Goal: Information Seeking & Learning: Learn about a topic

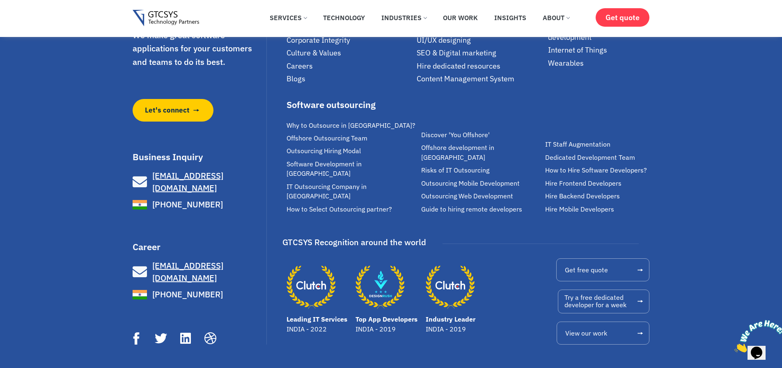
click at [735, 347] on icon "Close" at bounding box center [735, 350] width 0 height 7
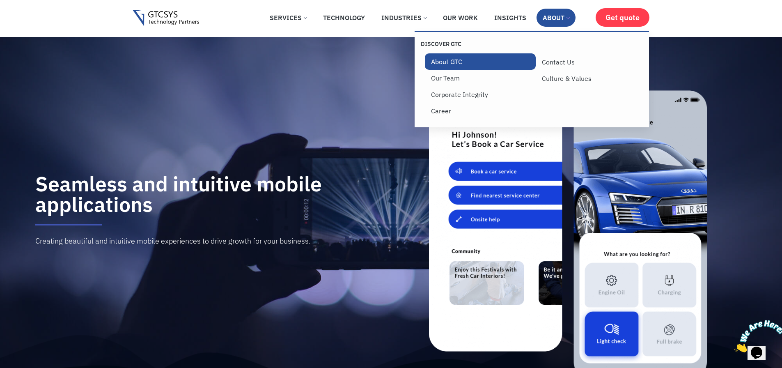
click at [446, 60] on link "About GTC" at bounding box center [480, 61] width 111 height 16
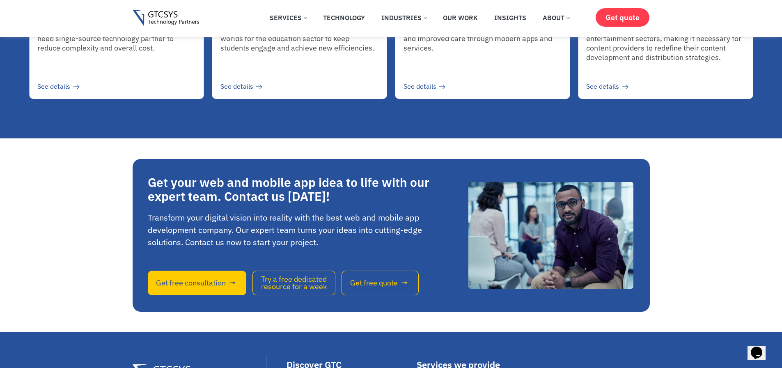
scroll to position [1971, 0]
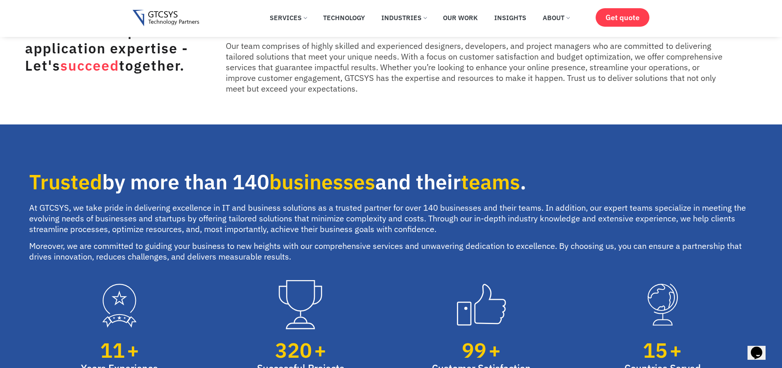
scroll to position [0, 0]
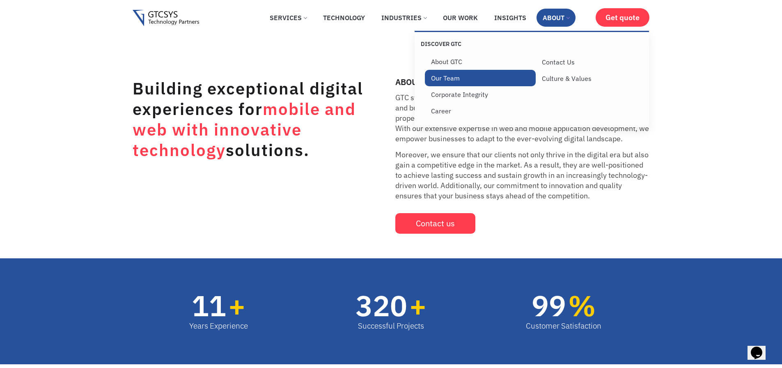
click at [452, 78] on link "Our Team" at bounding box center [480, 78] width 111 height 16
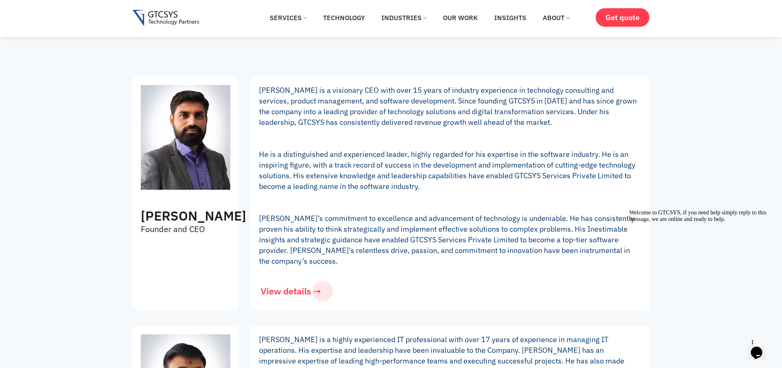
scroll to position [197, 0]
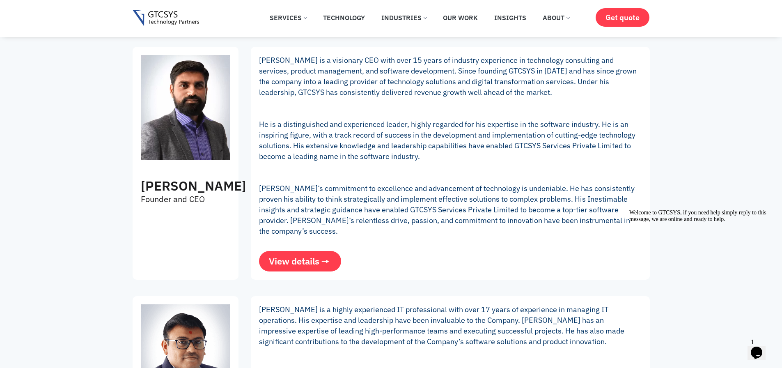
click at [306, 263] on span "View details" at bounding box center [294, 261] width 51 height 9
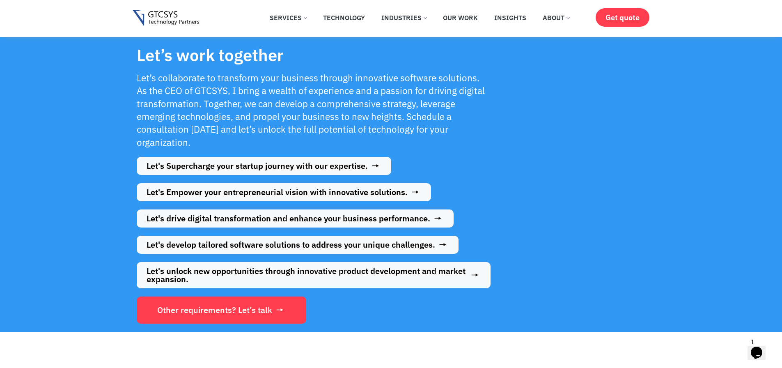
scroll to position [1281, 0]
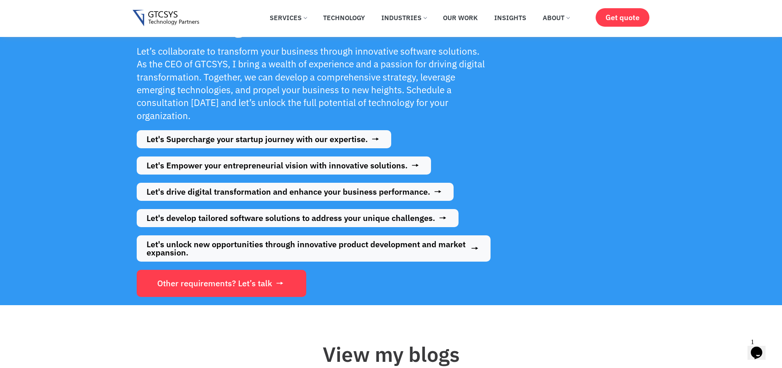
click at [303, 201] on div "Let’s work together Let’s collaborate to transform your business through innova…" at bounding box center [314, 158] width 362 height 285
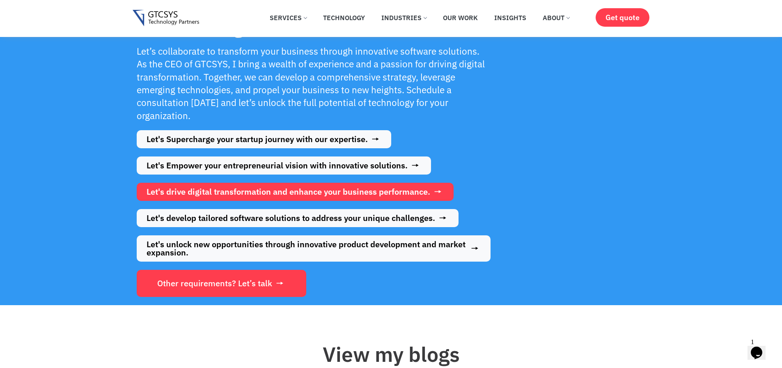
click at [304, 193] on span "Let's drive digital transformation and enhance your business performance." at bounding box center [289, 192] width 284 height 8
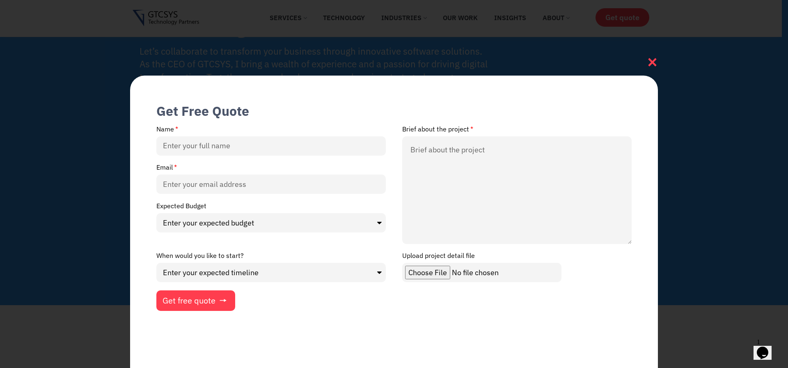
click at [650, 62] on icon at bounding box center [652, 62] width 11 height 11
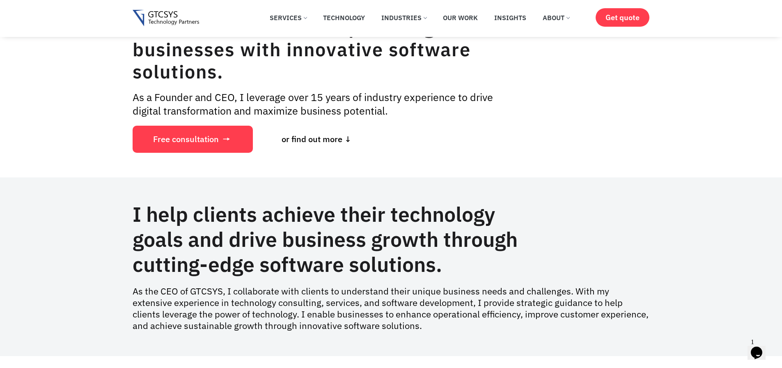
scroll to position [49, 0]
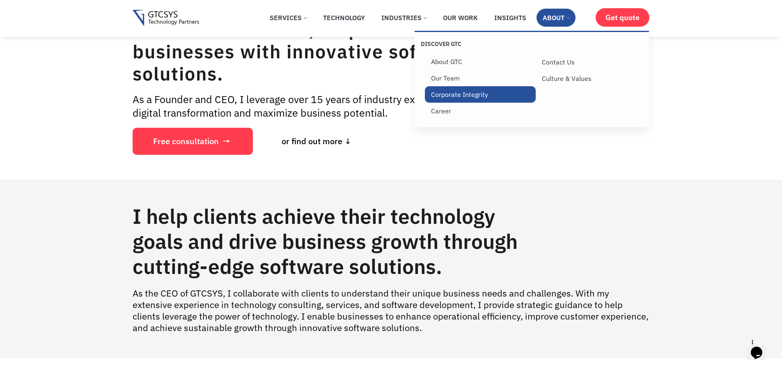
click at [471, 95] on link "Corporate Integrity" at bounding box center [480, 94] width 111 height 16
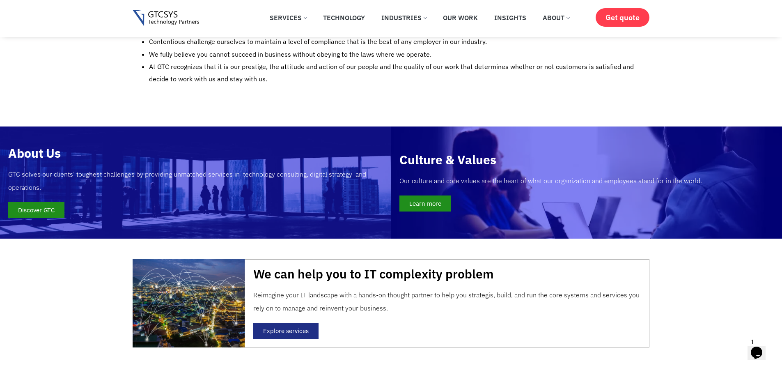
scroll to position [690, 0]
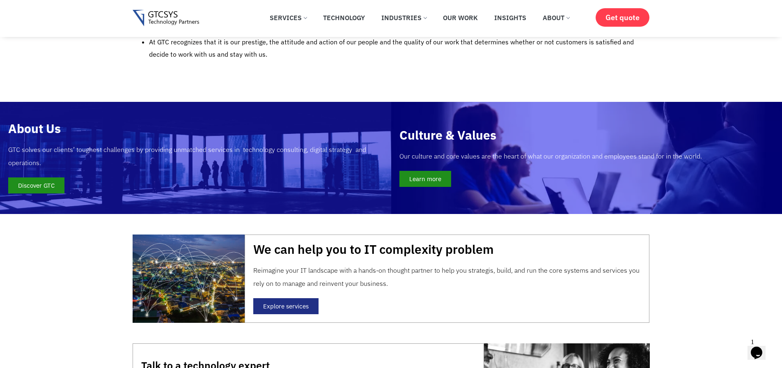
click at [441, 171] on link "Learn more" at bounding box center [425, 179] width 52 height 16
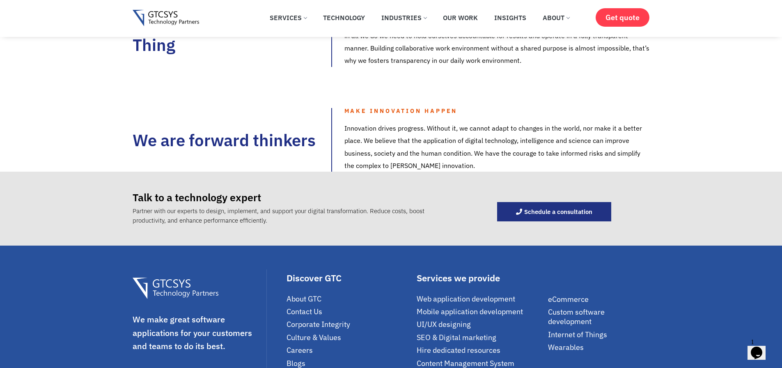
scroll to position [887, 0]
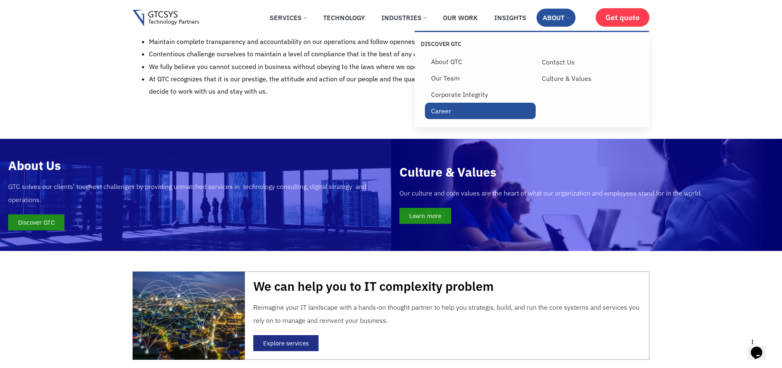
click at [449, 112] on link "Career" at bounding box center [480, 111] width 111 height 16
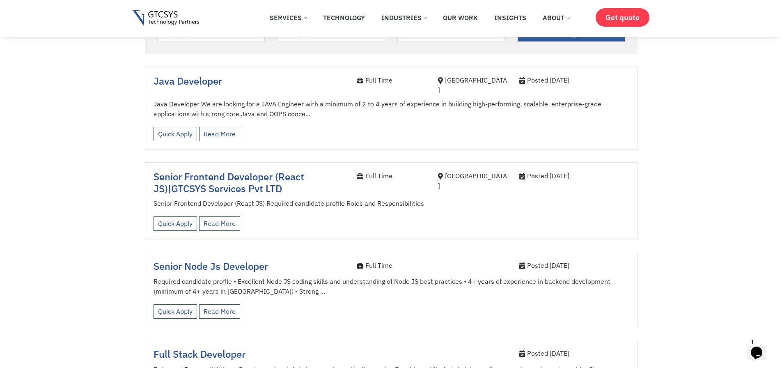
click at [191, 80] on span "Java Developer" at bounding box center [188, 80] width 69 height 13
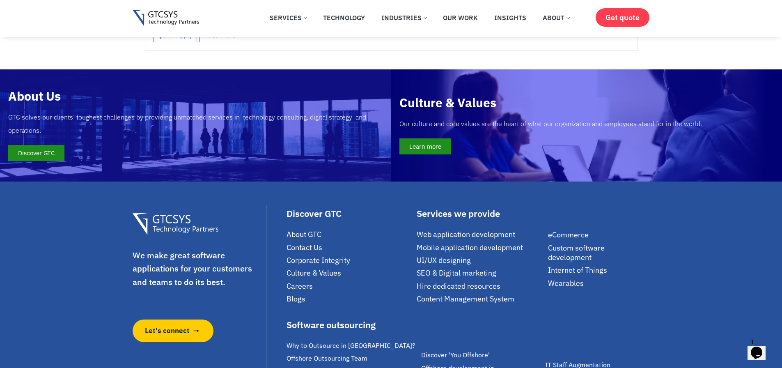
scroll to position [1527, 0]
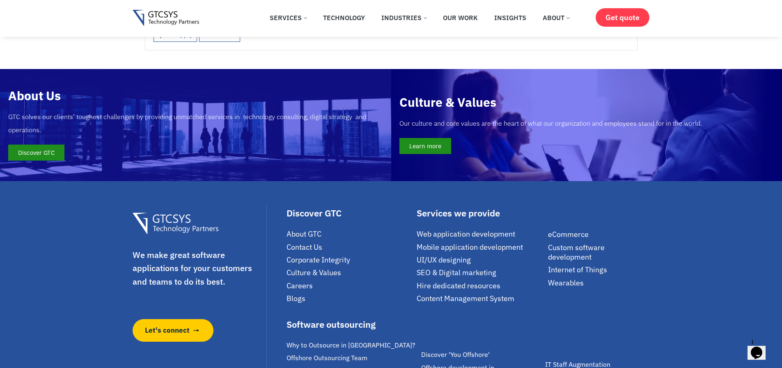
click at [754, 339] on span "1" at bounding box center [752, 341] width 3 height 7
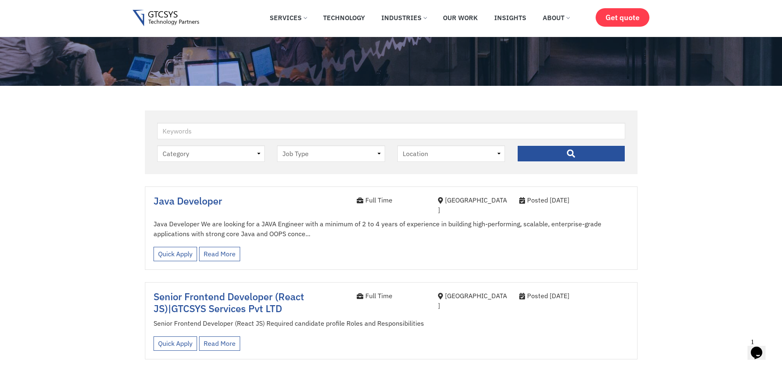
scroll to position [197, 0]
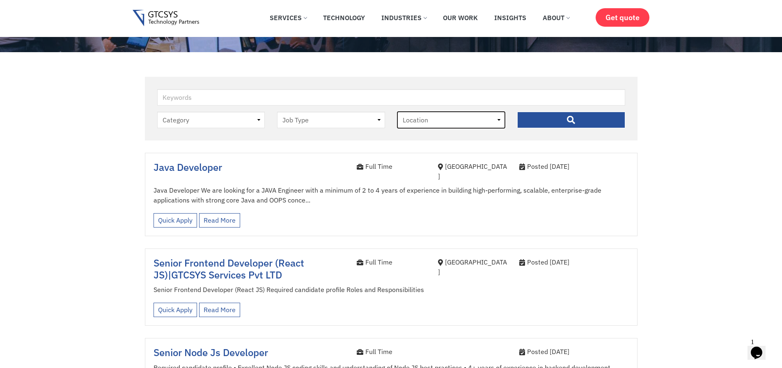
drag, startPoint x: 459, startPoint y: 117, endPoint x: 307, endPoint y: 124, distance: 152.9
click at [307, 124] on div "Keywords Category job Job Type Full Time Internee Location Ahmedabad " at bounding box center [391, 111] width 480 height 45
drag, startPoint x: 313, startPoint y: 122, endPoint x: 221, endPoint y: 129, distance: 91.8
click at [222, 131] on div "Keywords Category job Job Type Full Time Internee Location Ahmedabad " at bounding box center [391, 111] width 480 height 45
drag, startPoint x: 220, startPoint y: 124, endPoint x: 694, endPoint y: 154, distance: 475.2
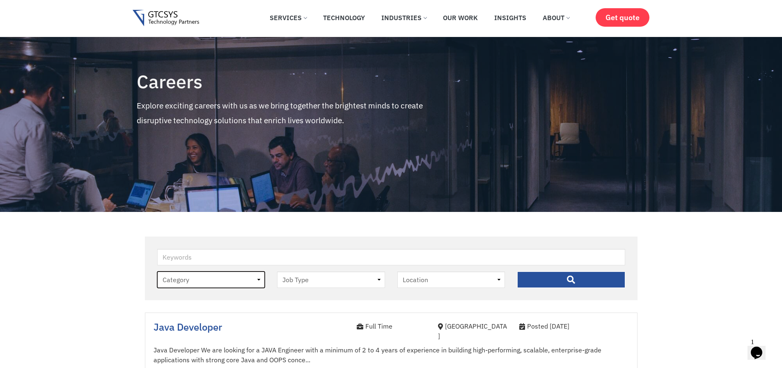
scroll to position [0, 0]
